Goal: Information Seeking & Learning: Find specific page/section

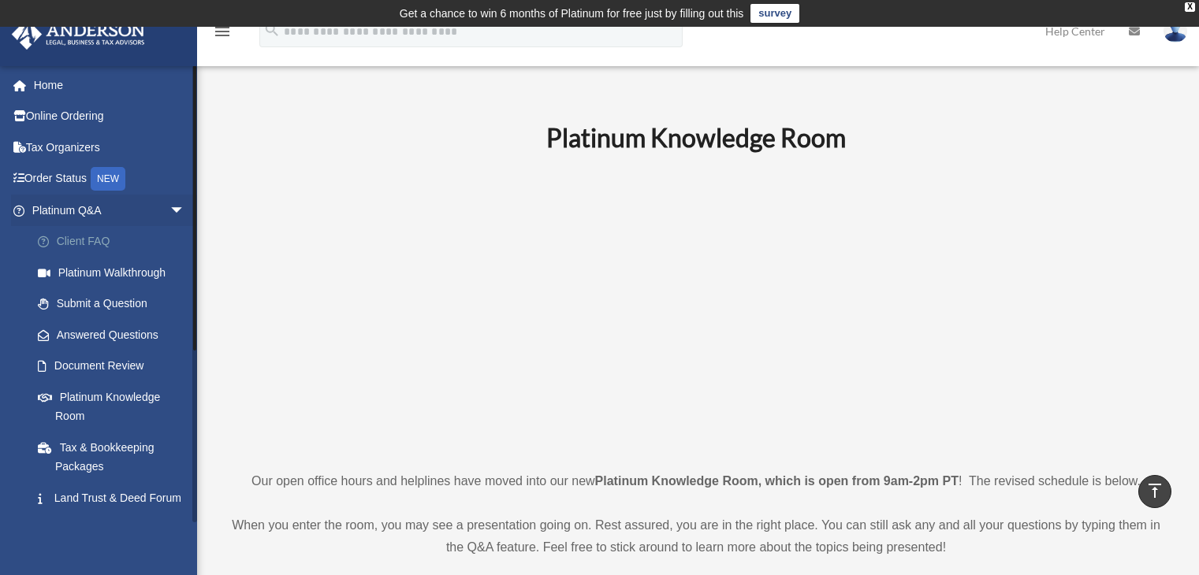
scroll to position [552, 0]
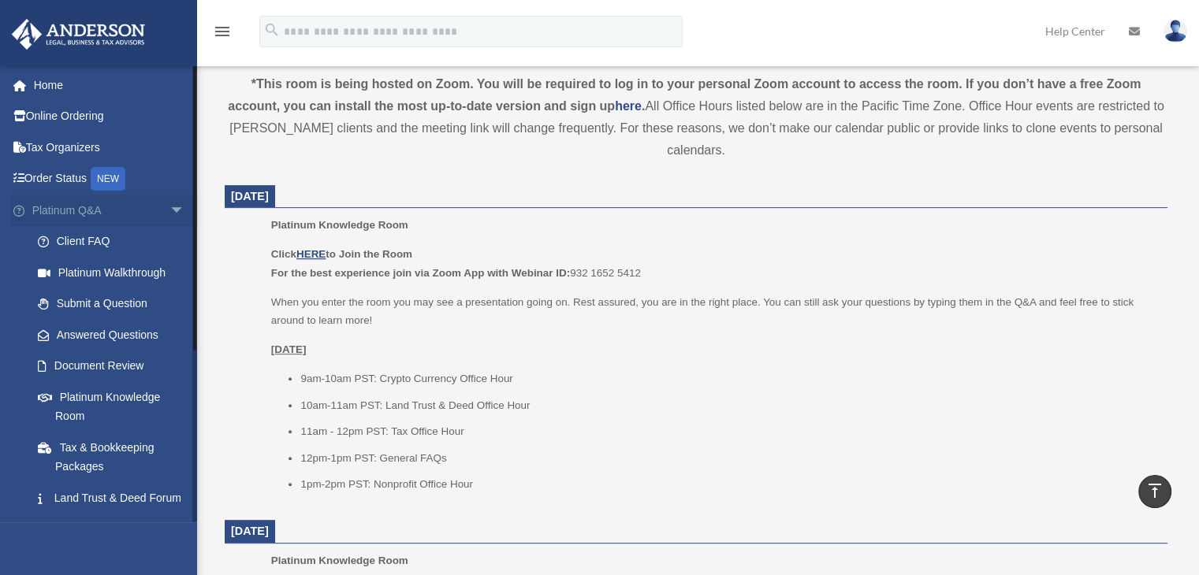
click at [169, 206] on span "arrow_drop_down" at bounding box center [185, 211] width 32 height 32
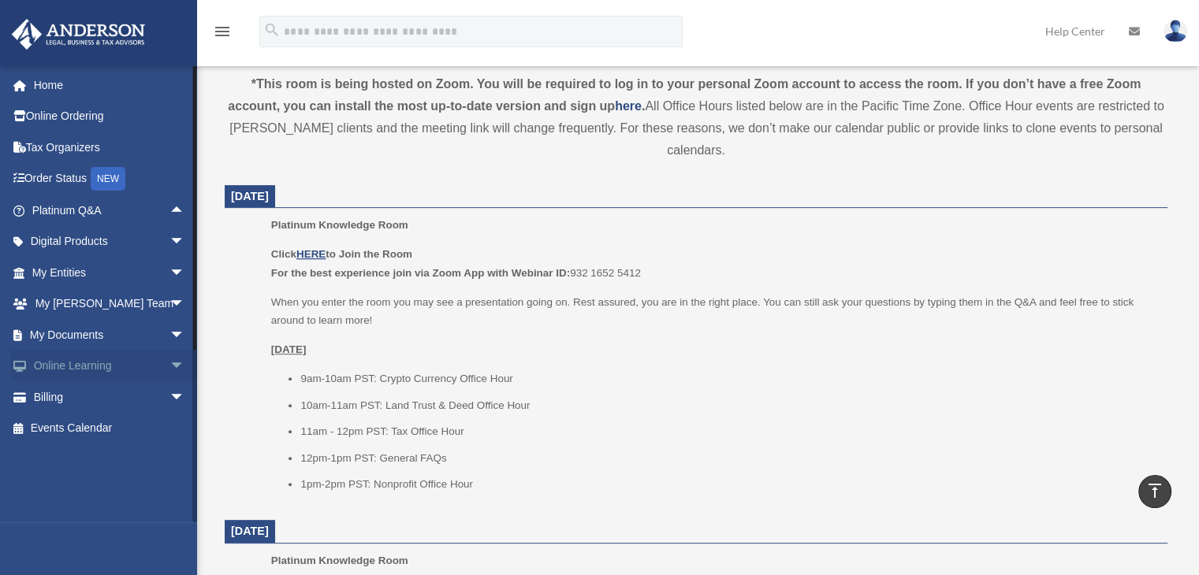
click at [169, 365] on span "arrow_drop_down" at bounding box center [185, 367] width 32 height 32
click at [169, 365] on span "arrow_drop_up" at bounding box center [185, 367] width 32 height 32
click at [169, 339] on span "arrow_drop_down" at bounding box center [185, 335] width 32 height 32
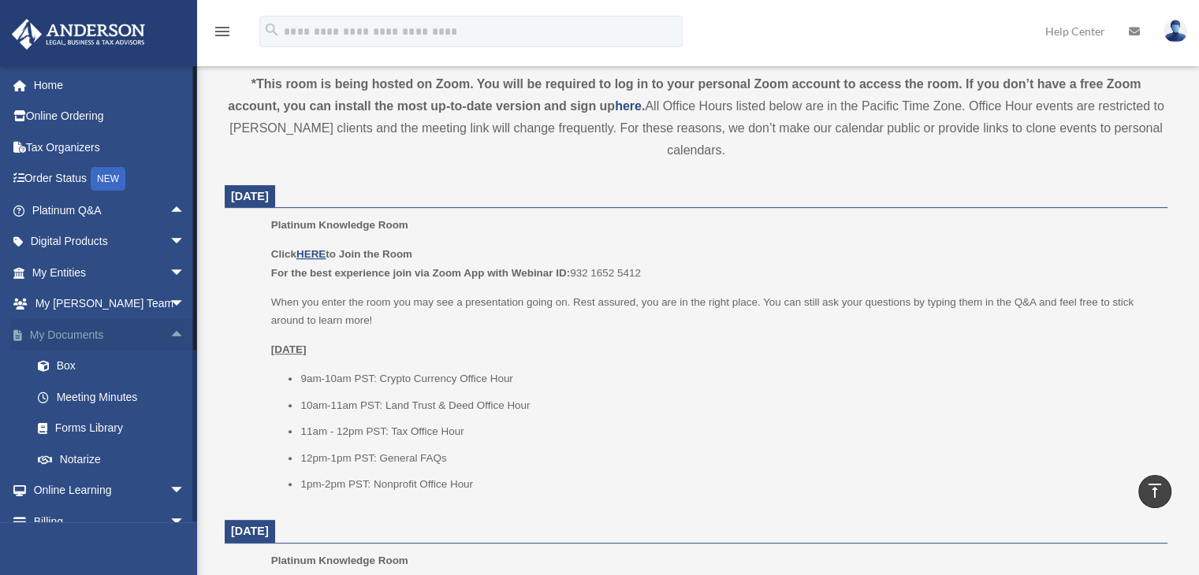
click at [177, 337] on span "arrow_drop_up" at bounding box center [185, 335] width 32 height 32
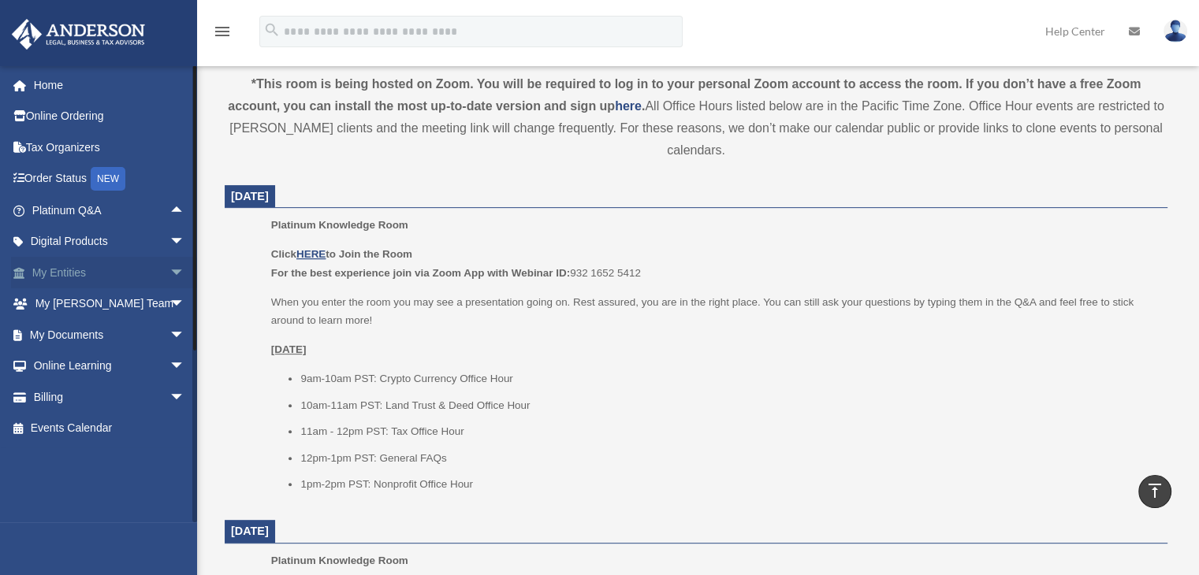
click at [169, 275] on span "arrow_drop_down" at bounding box center [185, 273] width 32 height 32
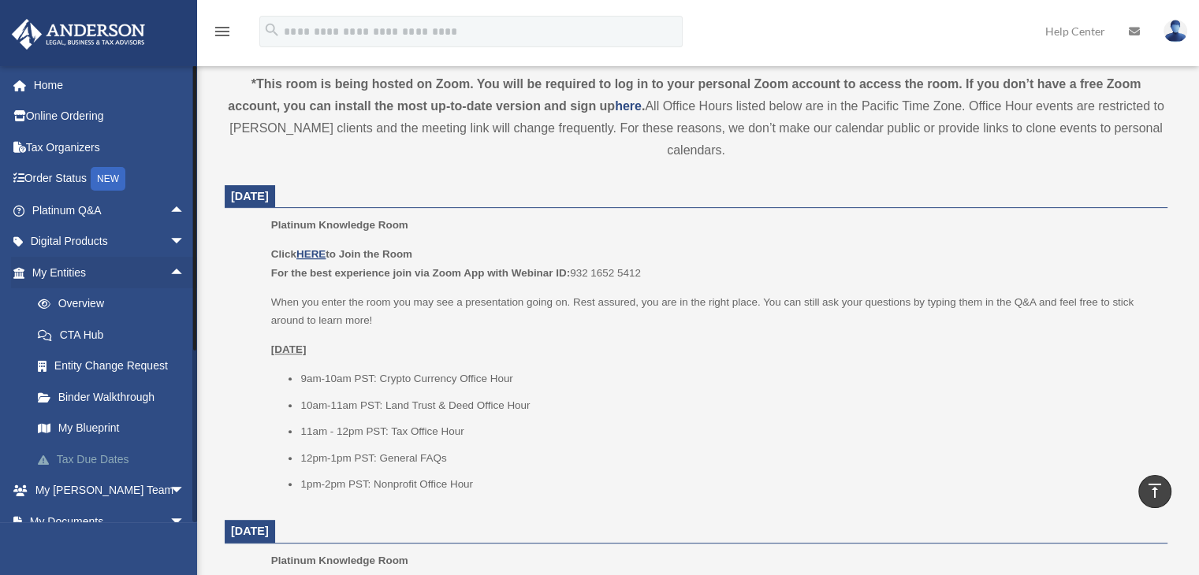
click at [123, 456] on link "Tax Due Dates" at bounding box center [115, 460] width 187 height 32
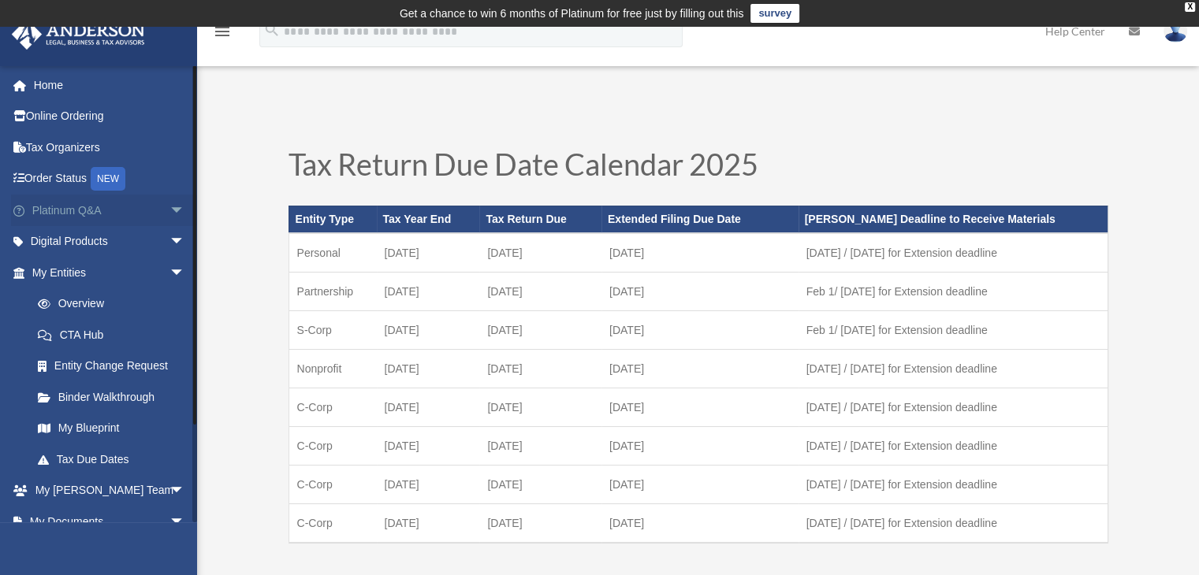
click at [169, 207] on span "arrow_drop_down" at bounding box center [185, 211] width 32 height 32
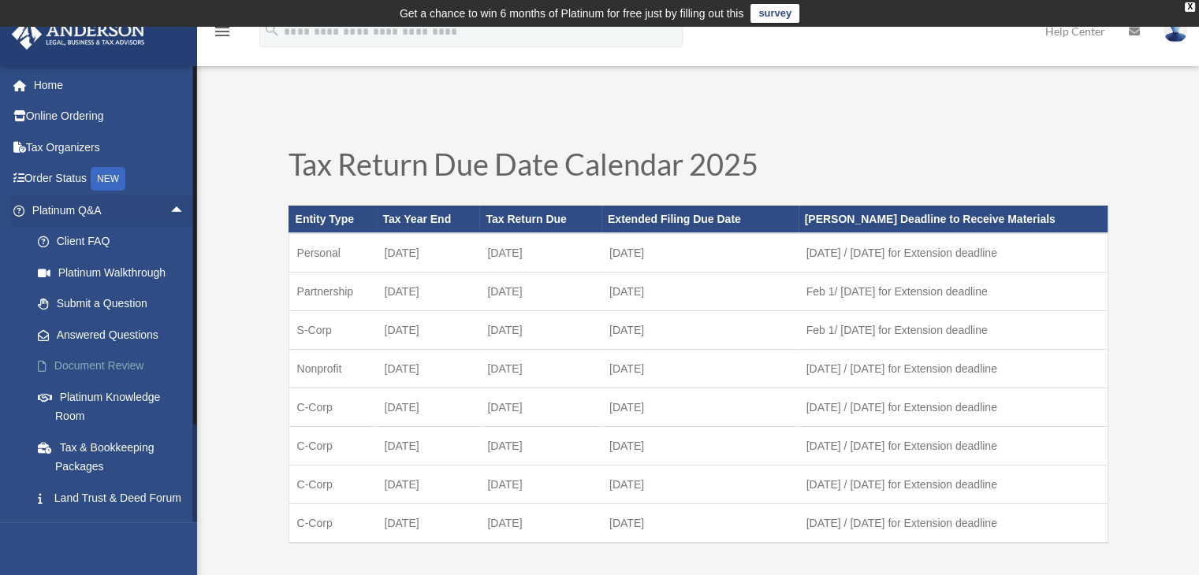
click at [136, 359] on link "Document Review" at bounding box center [115, 367] width 187 height 32
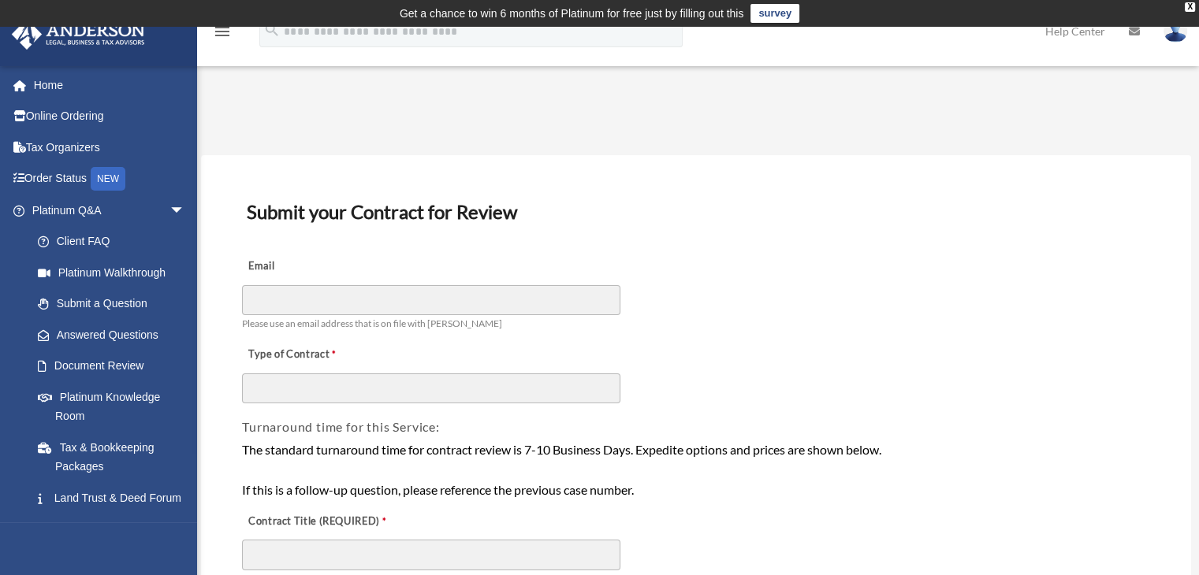
drag, startPoint x: 424, startPoint y: 51, endPoint x: 541, endPoint y: 31, distance: 118.5
